Goal: Communication & Community: Ask a question

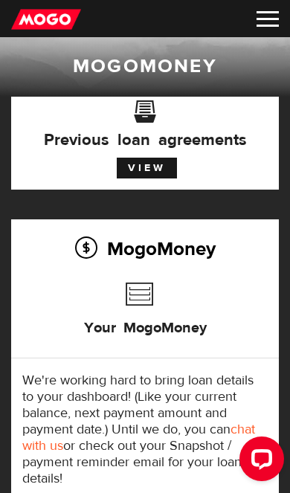
click at [272, 11] on img at bounding box center [268, 19] width 22 height 16
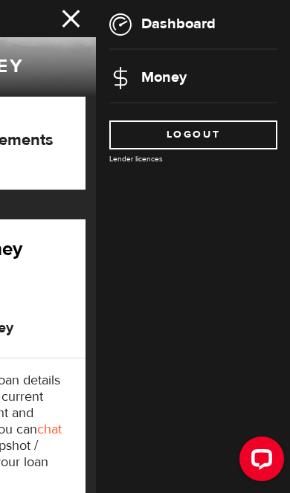
click at [154, 71] on link "Money" at bounding box center [147, 77] width 77 height 19
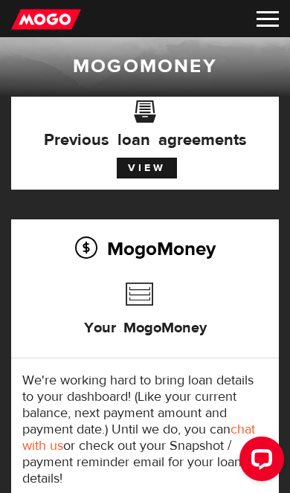
click at [268, 13] on img at bounding box center [268, 19] width 22 height 16
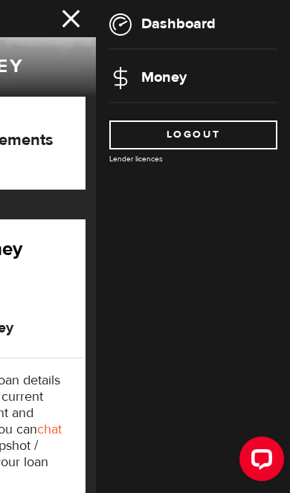
click at [183, 17] on link "Dashboard" at bounding box center [162, 23] width 106 height 19
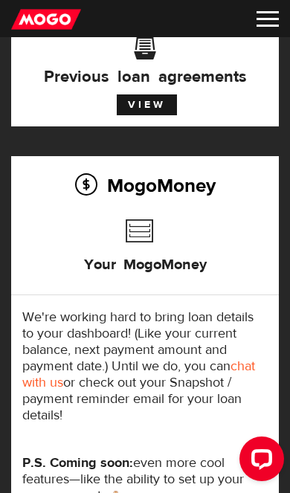
scroll to position [71, 0]
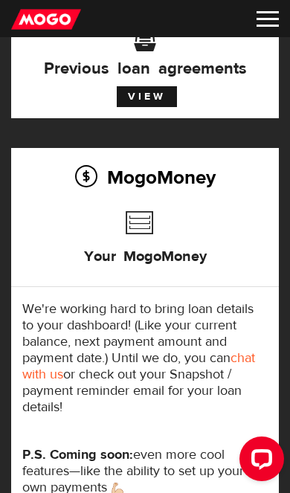
click at [244, 365] on link "chat with us" at bounding box center [138, 366] width 233 height 33
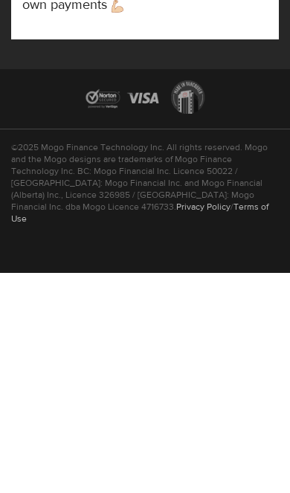
scroll to position [333, 0]
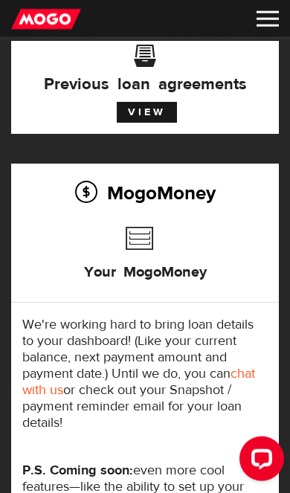
scroll to position [58, 0]
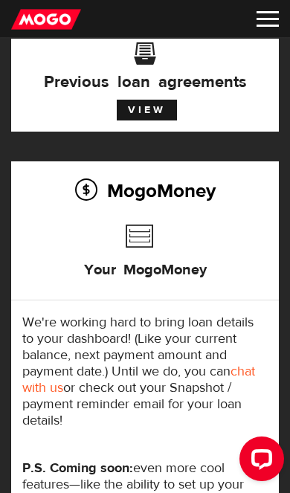
click at [143, 117] on link "View" at bounding box center [147, 110] width 60 height 21
